Goal: Information Seeking & Learning: Learn about a topic

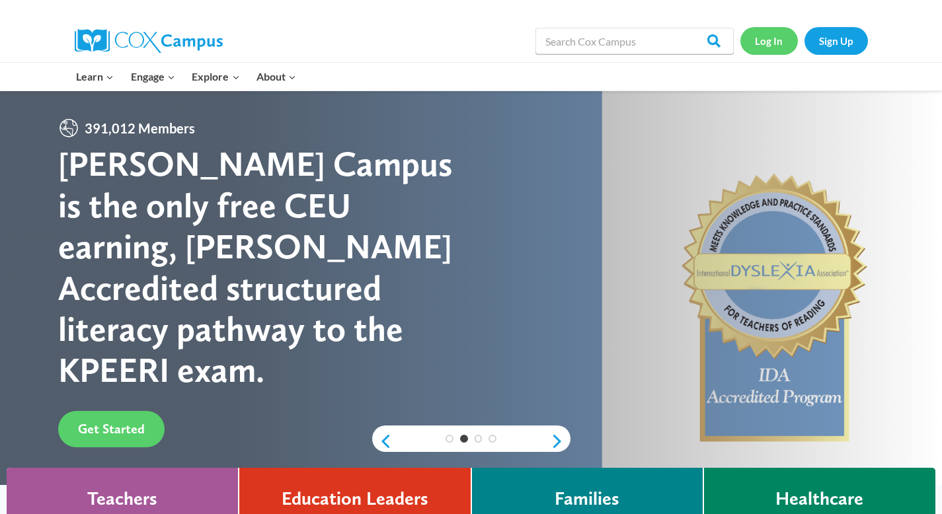
click at [776, 36] on link "Log In" at bounding box center [768, 40] width 57 height 27
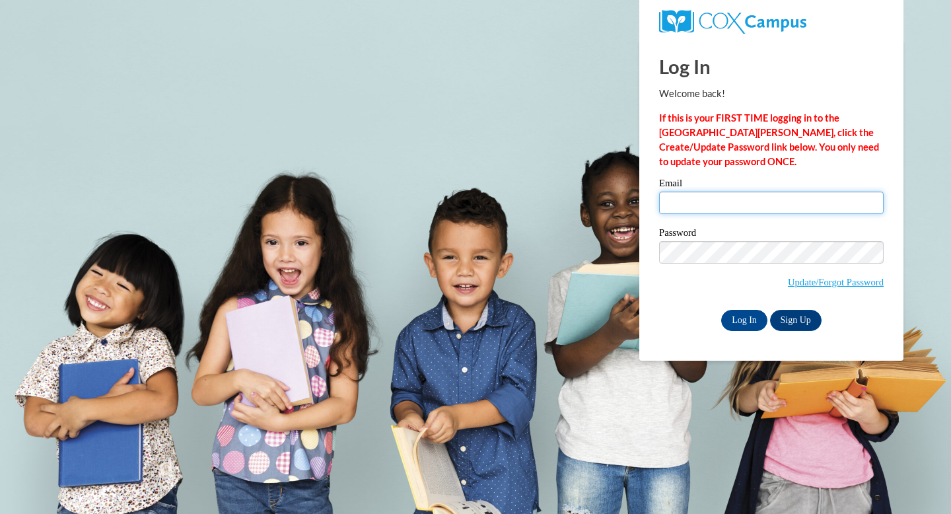
click at [724, 198] on input "Email" at bounding box center [771, 203] width 225 height 22
click at [735, 204] on input "Email" at bounding box center [771, 203] width 225 height 22
type input "2005madgab@gmail.com"
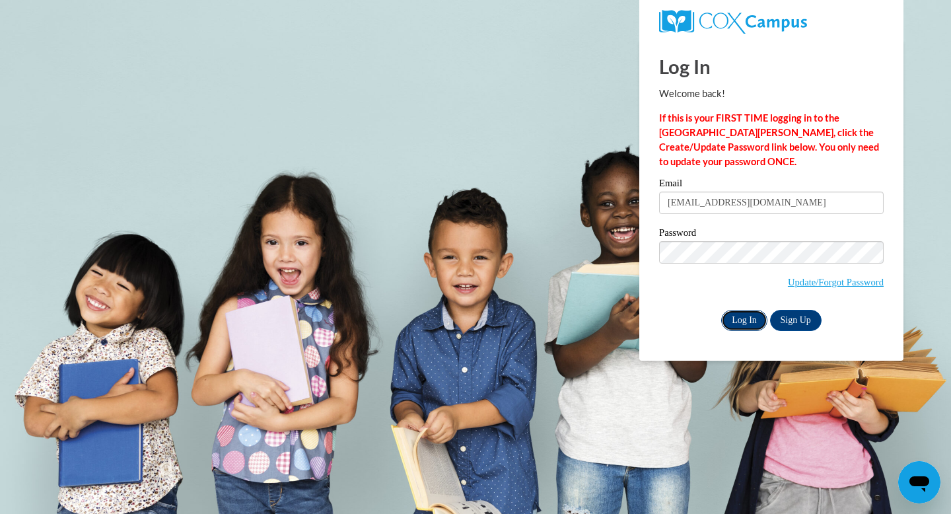
click at [747, 317] on input "Log In" at bounding box center [745, 320] width 46 height 21
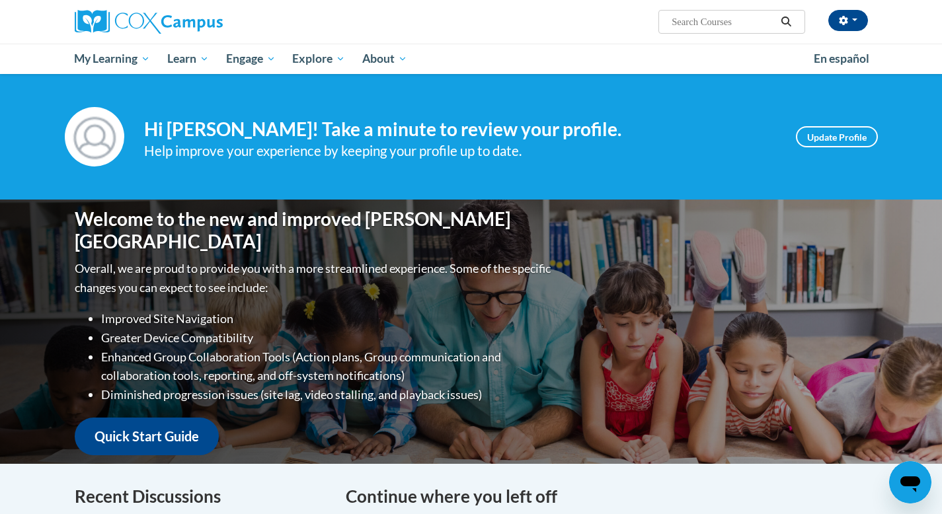
click at [747, 317] on div "Welcome to the new and improved Cox Campus Overall, we are proud to provide you…" at bounding box center [471, 332] width 833 height 264
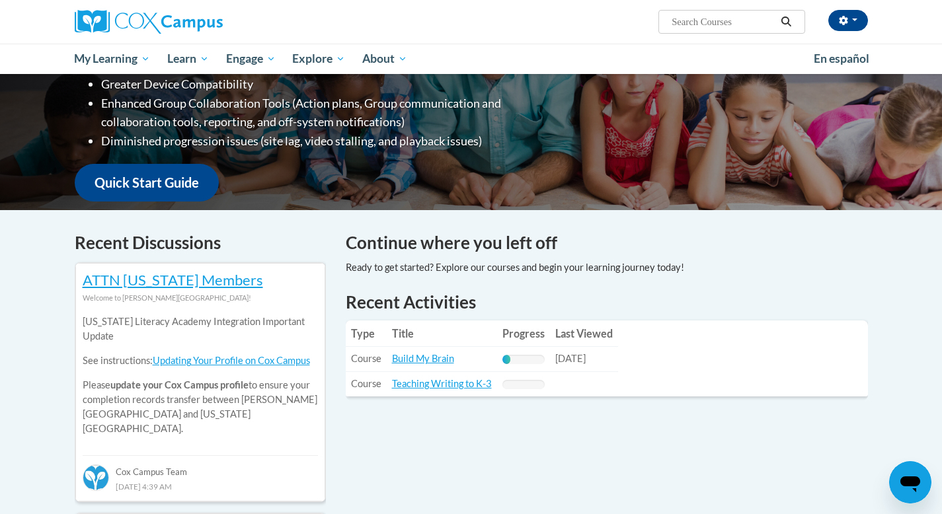
scroll to position [263, 0]
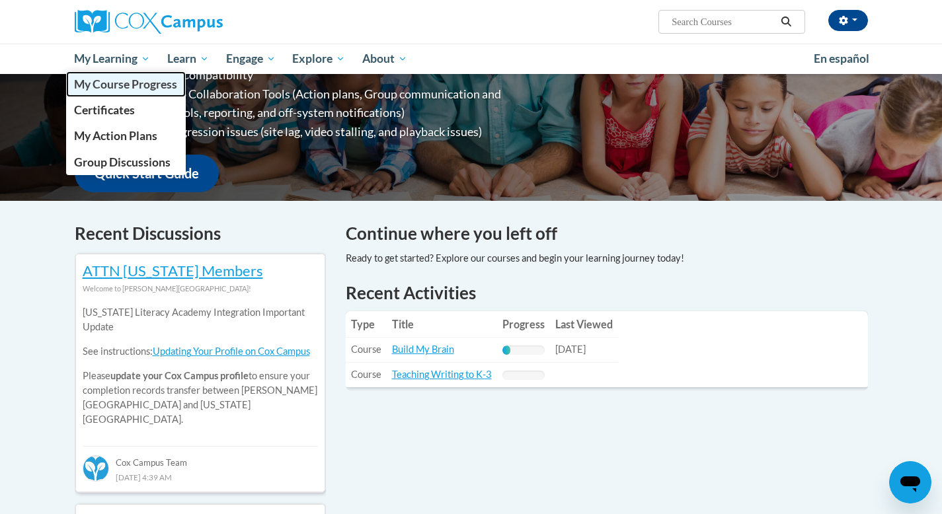
click at [104, 91] on link "My Course Progress" at bounding box center [126, 84] width 120 height 26
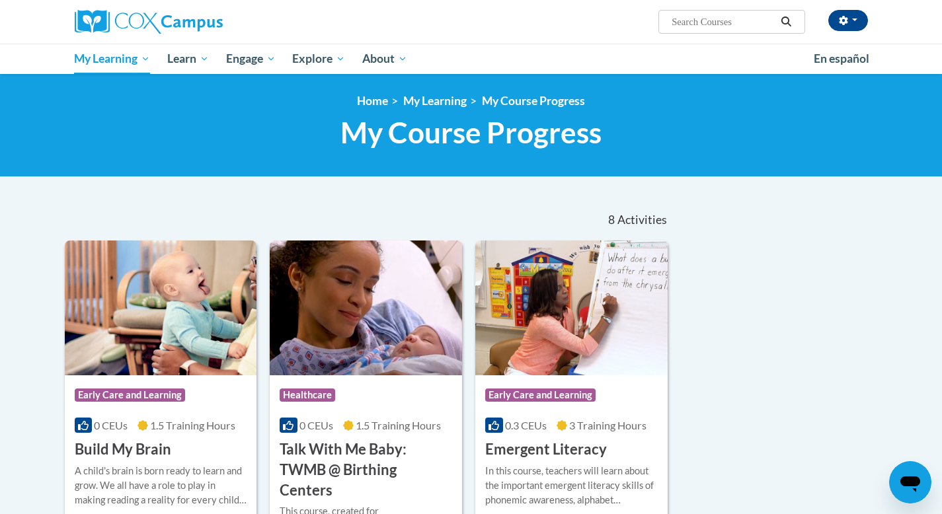
click at [118, 445] on h3 "Build My Brain" at bounding box center [123, 449] width 96 height 20
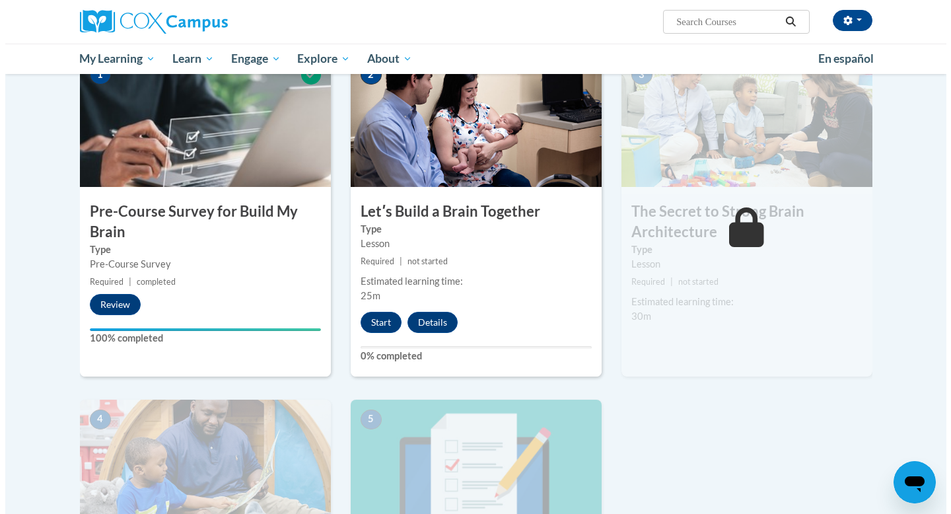
scroll to position [313, 0]
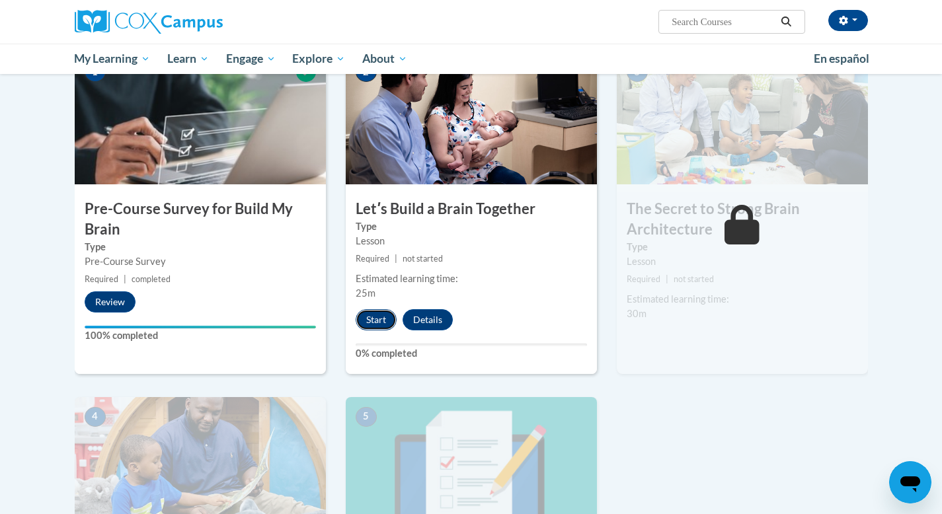
click at [374, 322] on button "Start" at bounding box center [375, 319] width 41 height 21
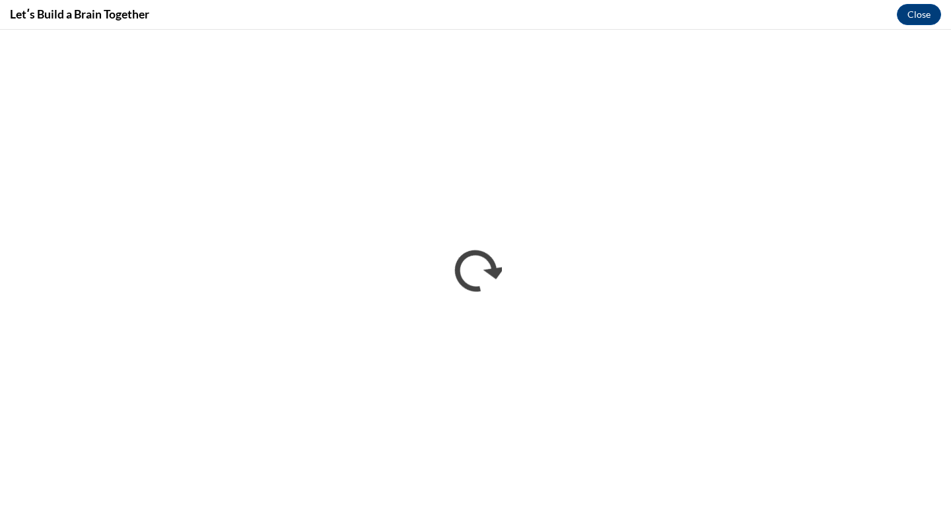
scroll to position [0, 0]
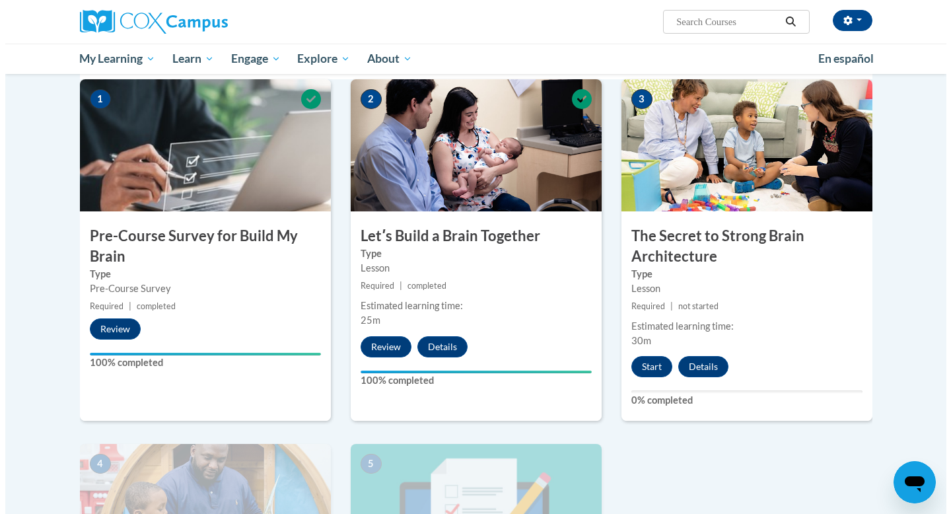
scroll to position [333, 0]
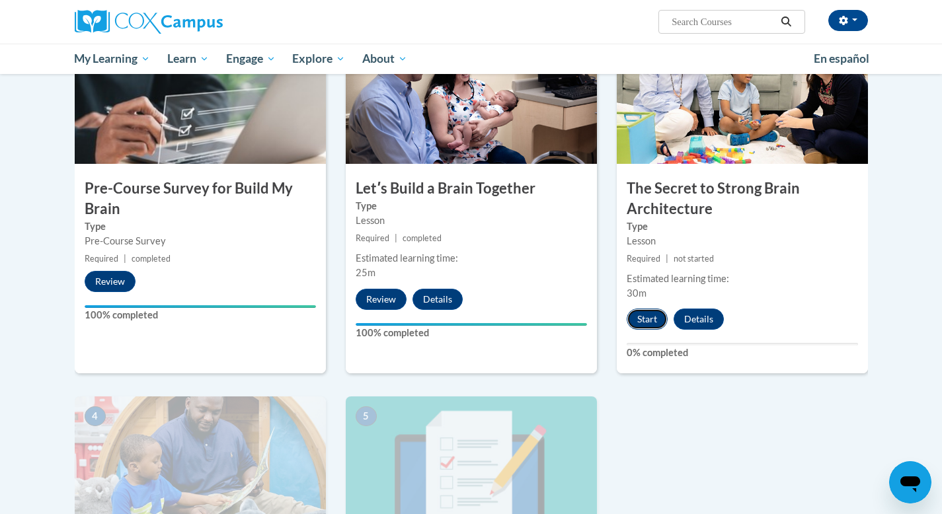
click at [653, 319] on button "Start" at bounding box center [646, 319] width 41 height 21
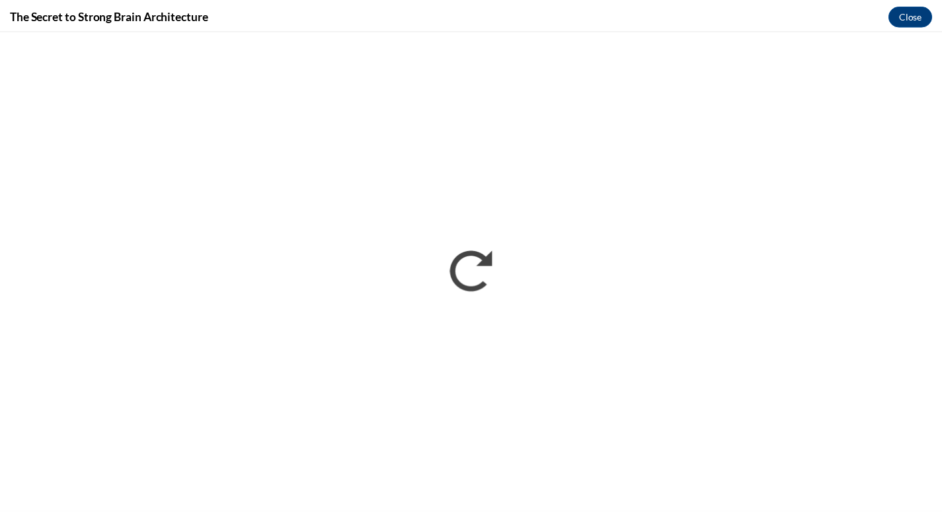
scroll to position [0, 0]
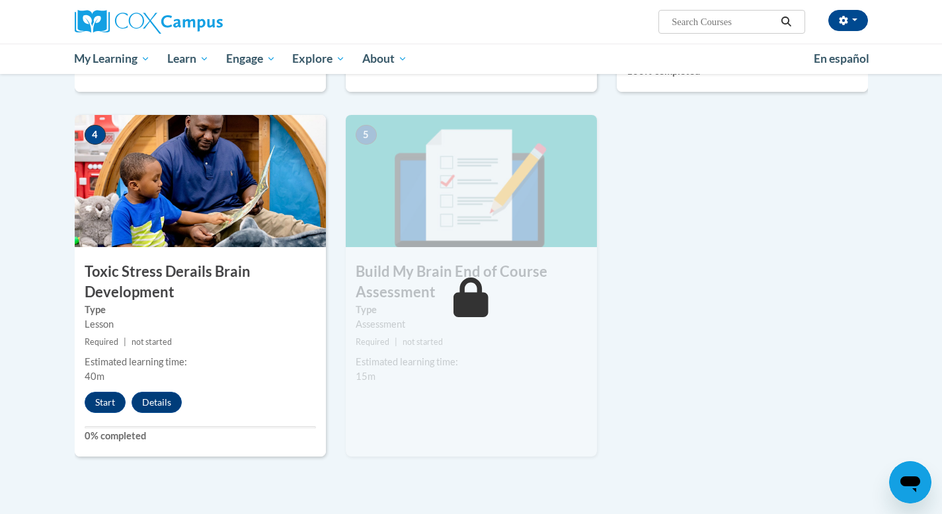
scroll to position [590, 0]
